Goal: Task Accomplishment & Management: Manage account settings

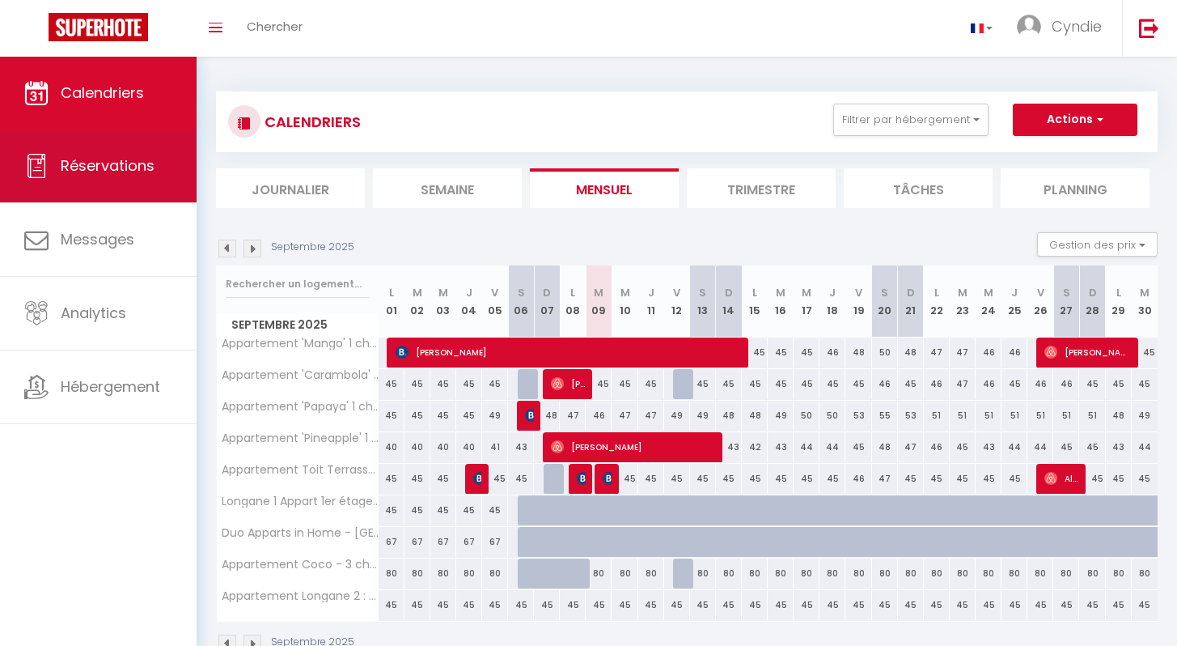
click at [129, 166] on span "Réservations" at bounding box center [108, 165] width 94 height 20
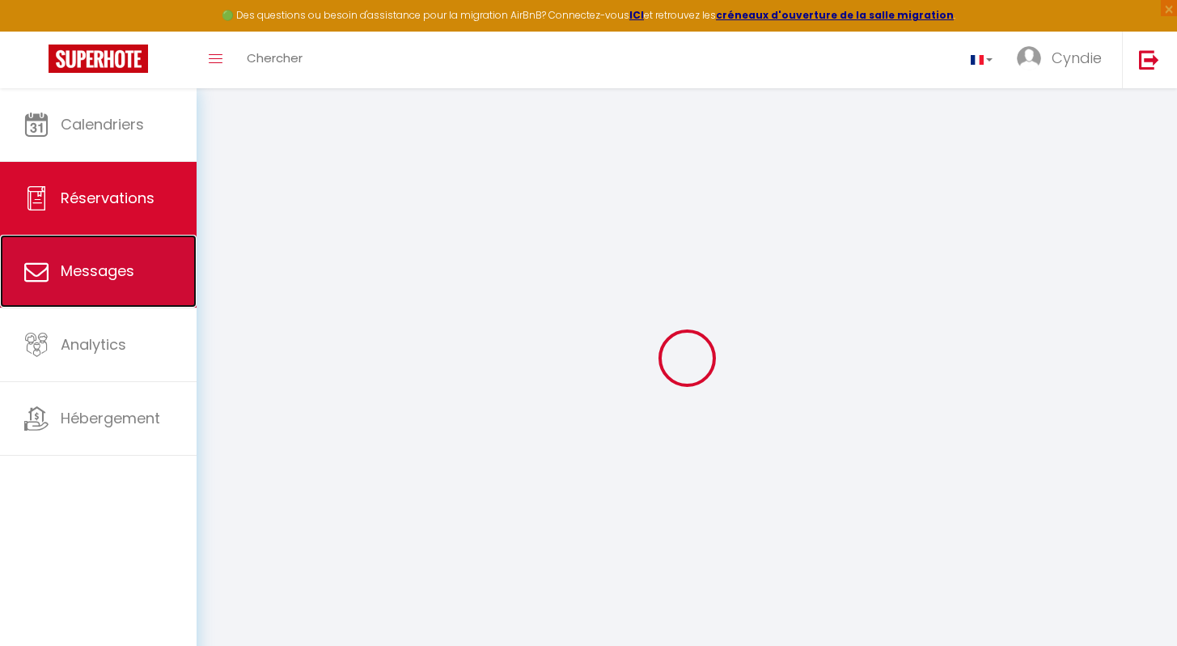
click at [104, 261] on span "Messages" at bounding box center [98, 271] width 74 height 20
select select "message"
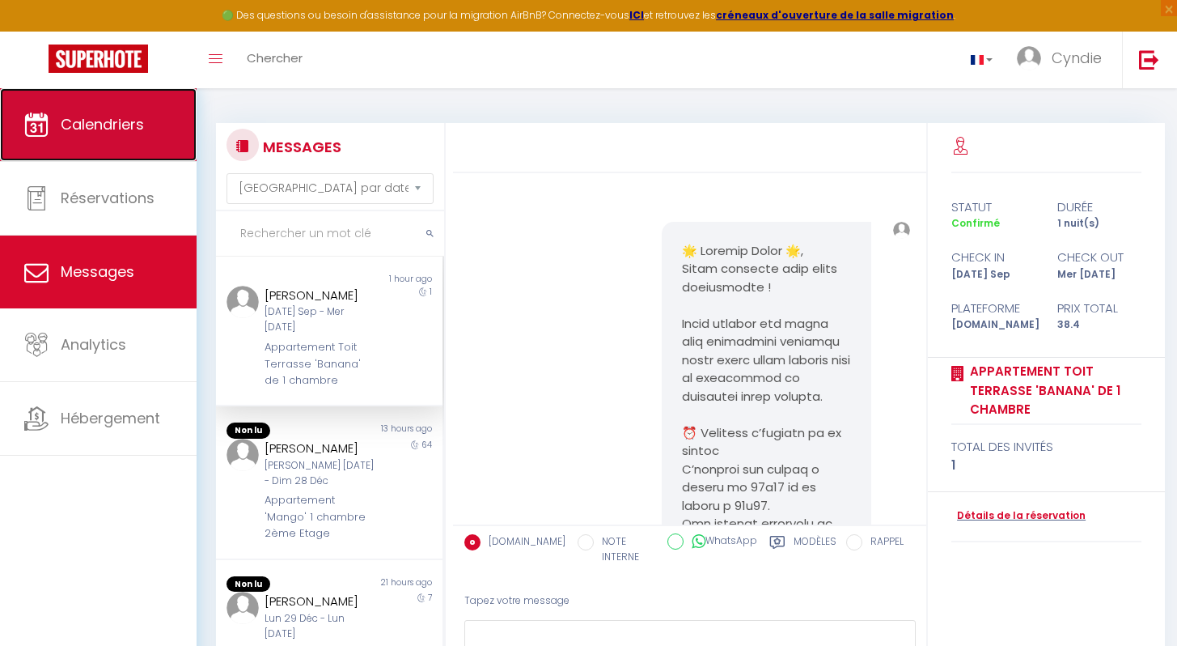
click at [88, 125] on span "Calendriers" at bounding box center [102, 124] width 83 height 20
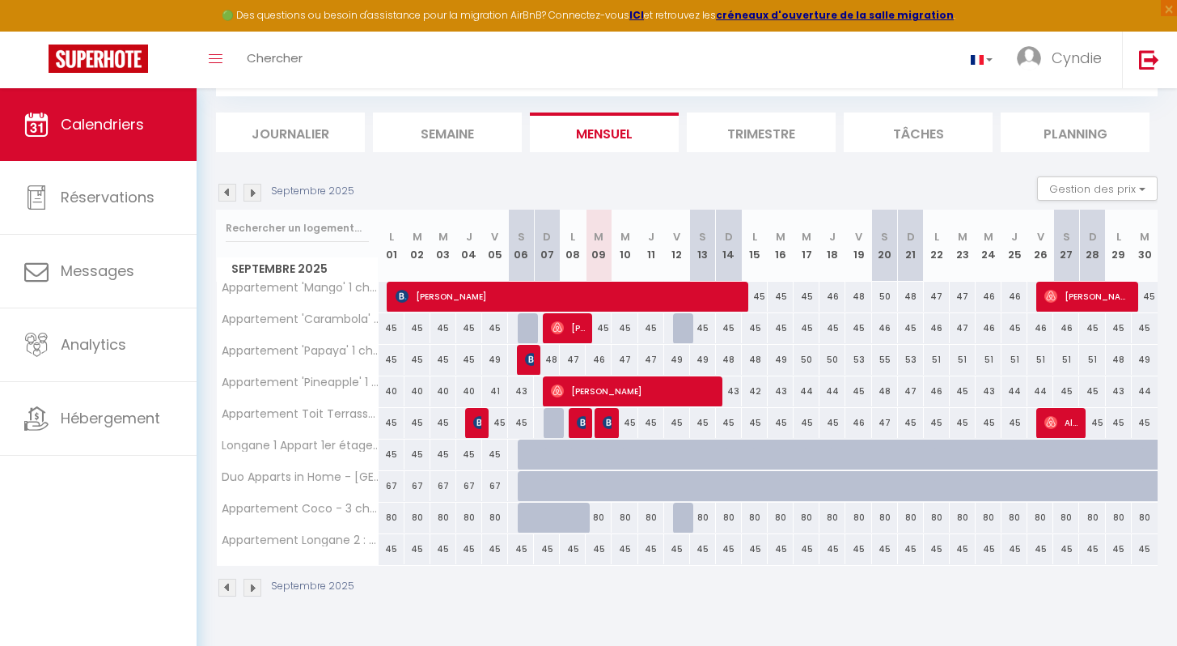
scroll to position [88, 0]
click at [681, 519] on div at bounding box center [686, 517] width 26 height 31
type input "80"
type input "Ven 12 Septembre 2025"
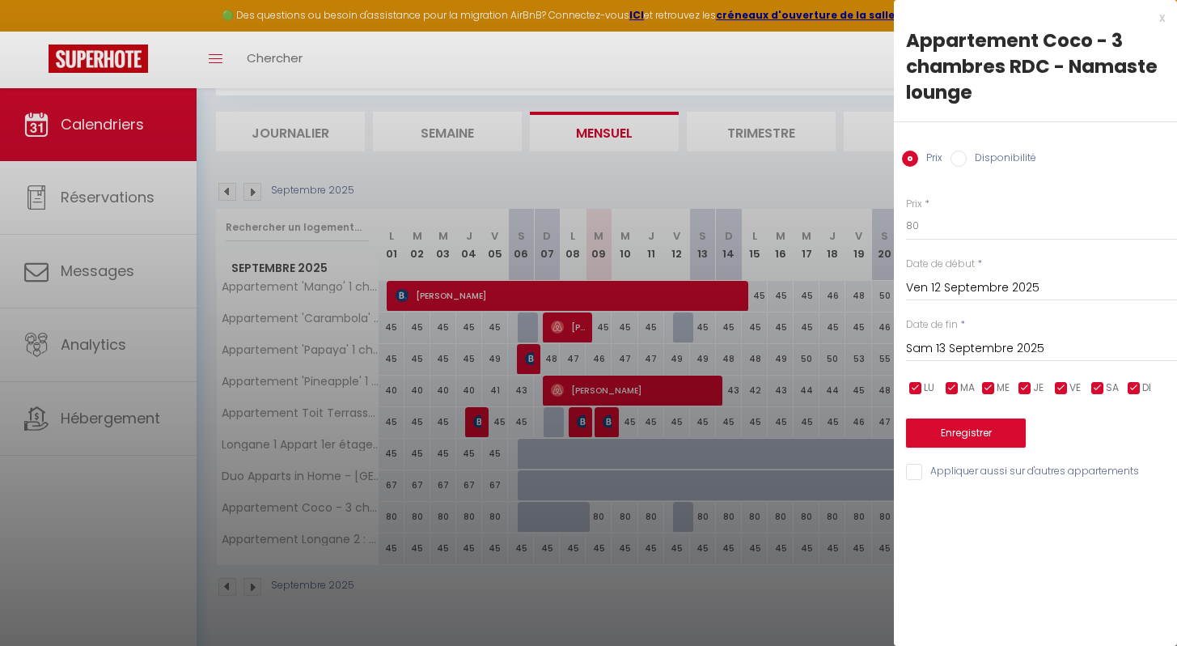
click at [952, 344] on input "Sam 13 Septembre 2025" at bounding box center [1041, 348] width 271 height 21
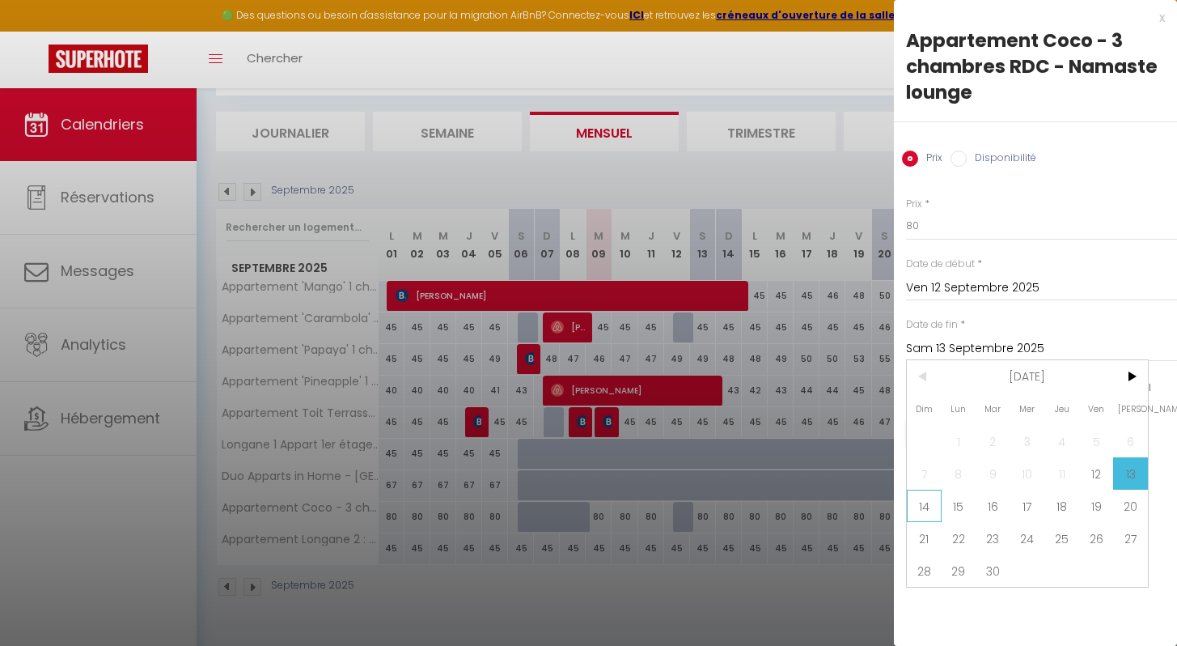
click at [928, 498] on span "14" at bounding box center [924, 505] width 35 height 32
type input "Dim 14 Septembre 2025"
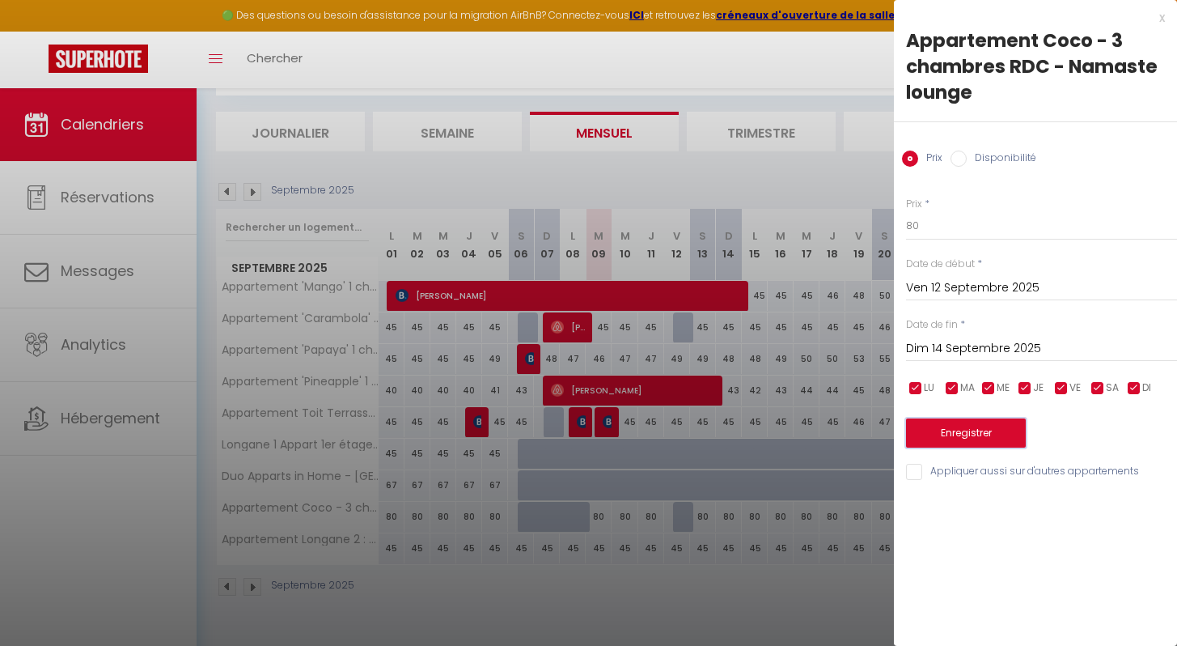
click at [947, 432] on button "Enregistrer" at bounding box center [966, 432] width 120 height 29
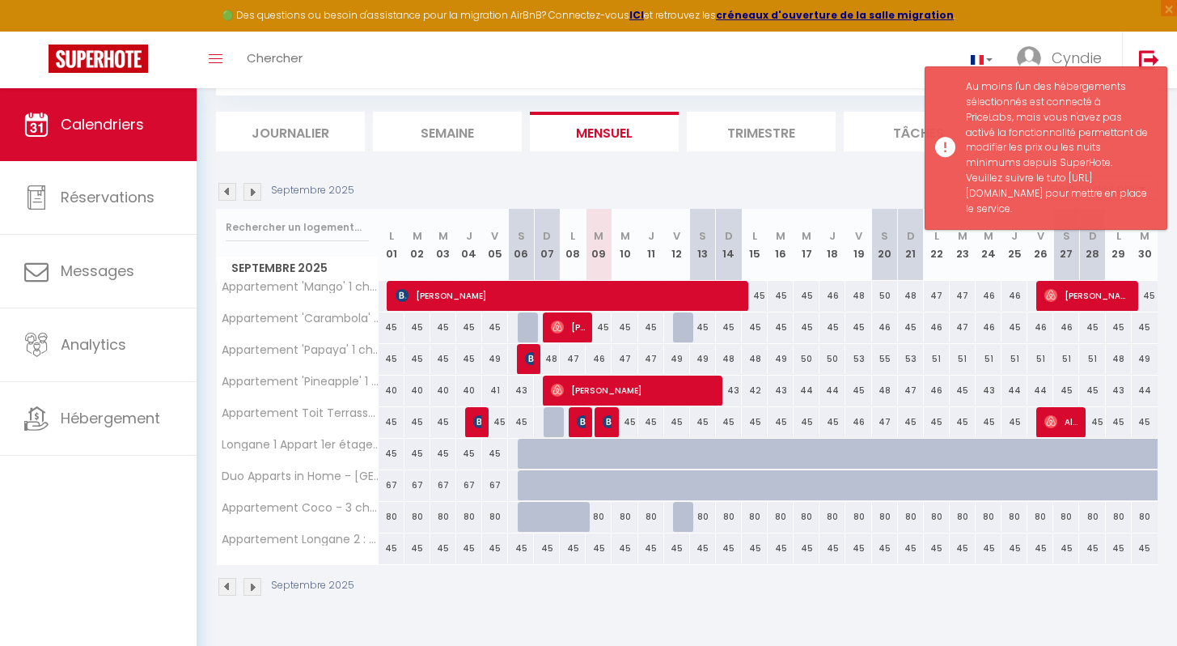
click at [690, 590] on div "Septembre 2025" at bounding box center [687, 589] width 942 height 48
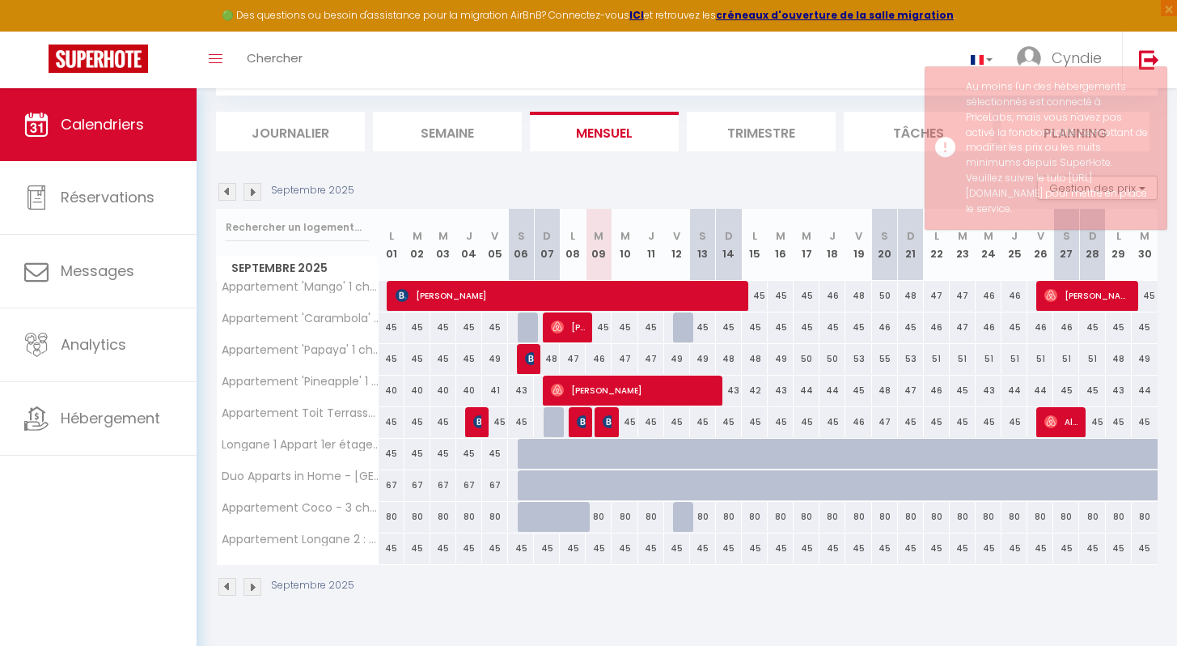
click at [790, 583] on div "Septembre 2025" at bounding box center [687, 589] width 942 height 48
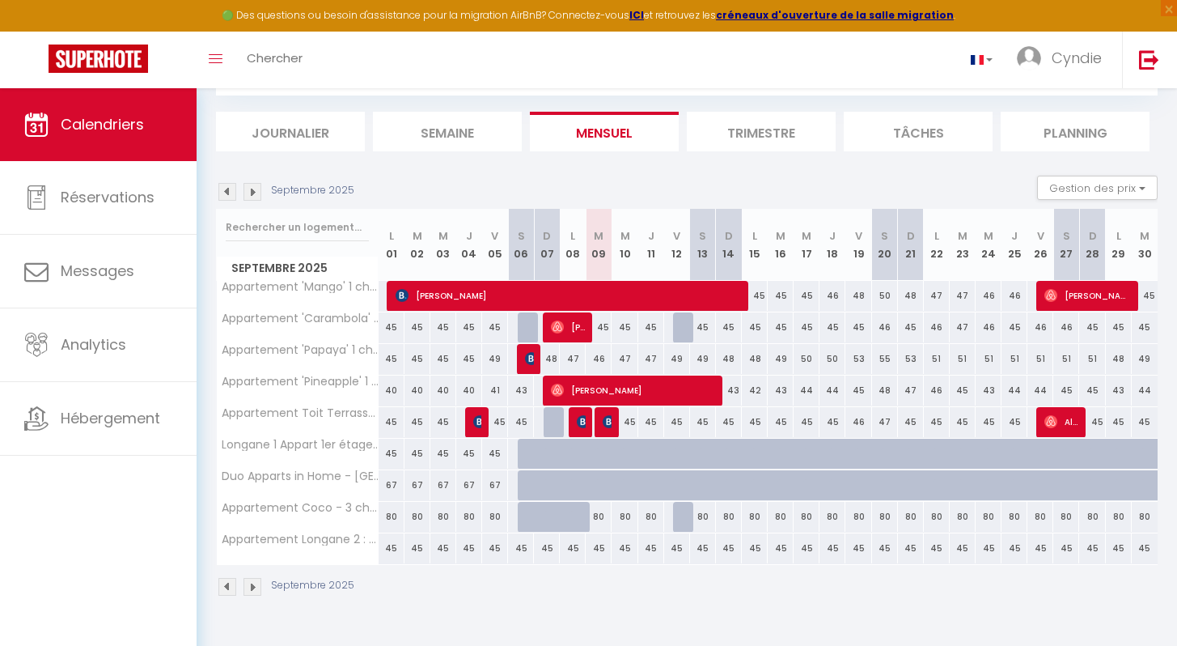
click at [699, 520] on div "80" at bounding box center [703, 517] width 26 height 30
type input "Sam 13 Septembre 2025"
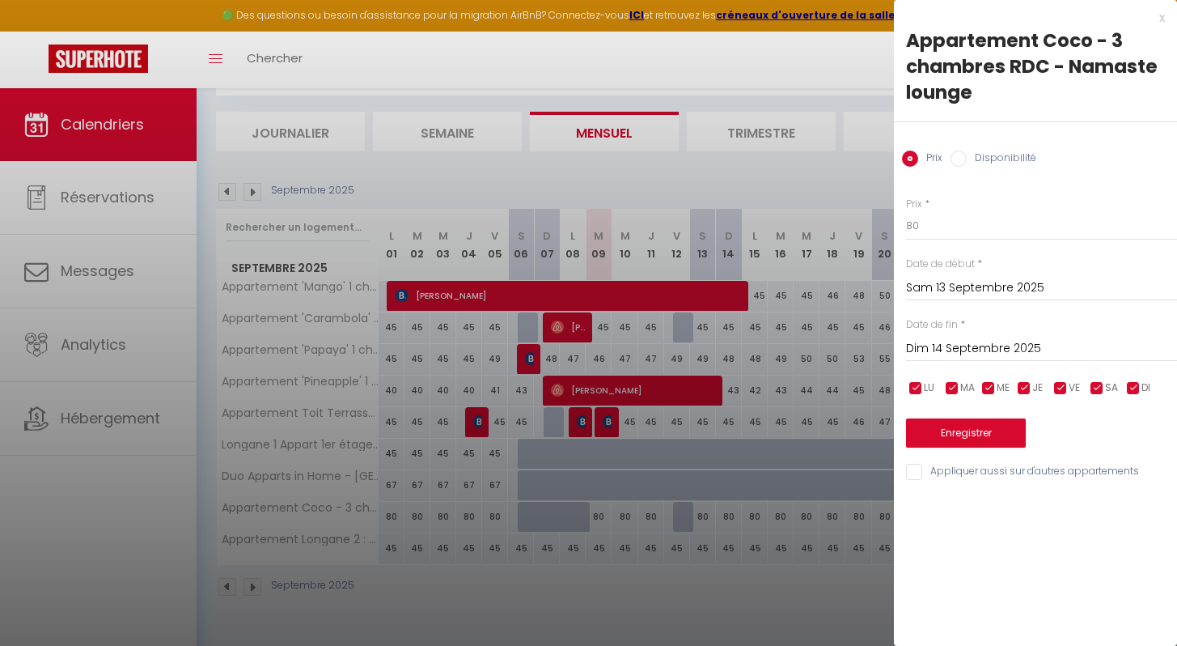
click at [990, 157] on label "Disponibilité" at bounding box center [1002, 159] width 70 height 18
click at [967, 157] on input "Disponibilité" at bounding box center [959, 158] width 16 height 16
radio input "true"
radio input "false"
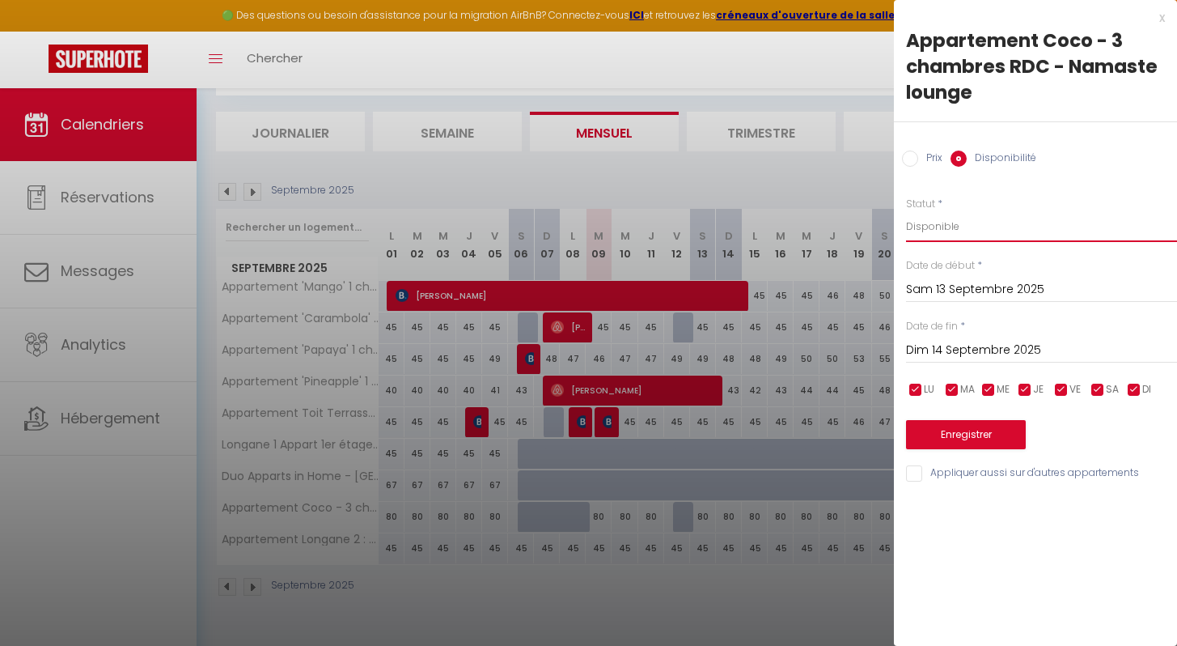
click at [947, 228] on select "Disponible Indisponible" at bounding box center [1041, 226] width 271 height 31
select select "0"
click at [906, 211] on select "Disponible Indisponible" at bounding box center [1041, 226] width 271 height 31
click at [925, 430] on button "Enregistrer" at bounding box center [966, 434] width 120 height 29
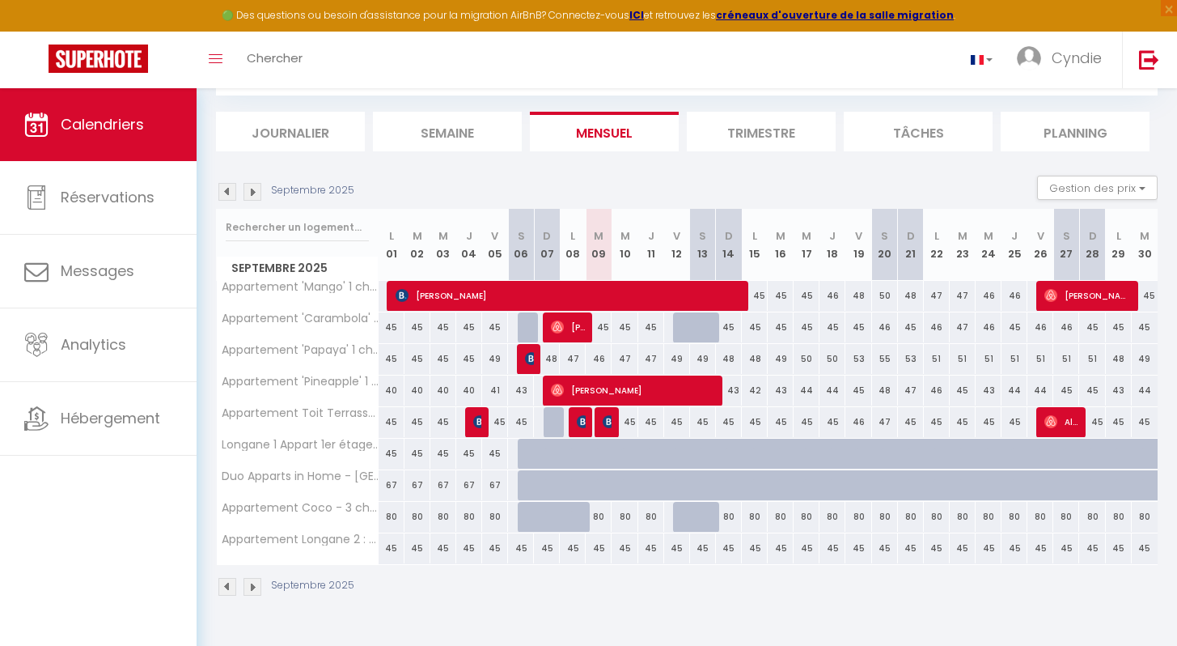
click at [786, 632] on body "🟢 Des questions ou besoin d'assistance pour la migration AirBnB? Connectez-vous…" at bounding box center [588, 323] width 1177 height 646
click at [671, 593] on div "Septembre 2025" at bounding box center [687, 589] width 942 height 48
click at [129, 134] on link "Calendriers" at bounding box center [98, 124] width 197 height 73
